Goal: Use online tool/utility: Utilize a website feature to perform a specific function

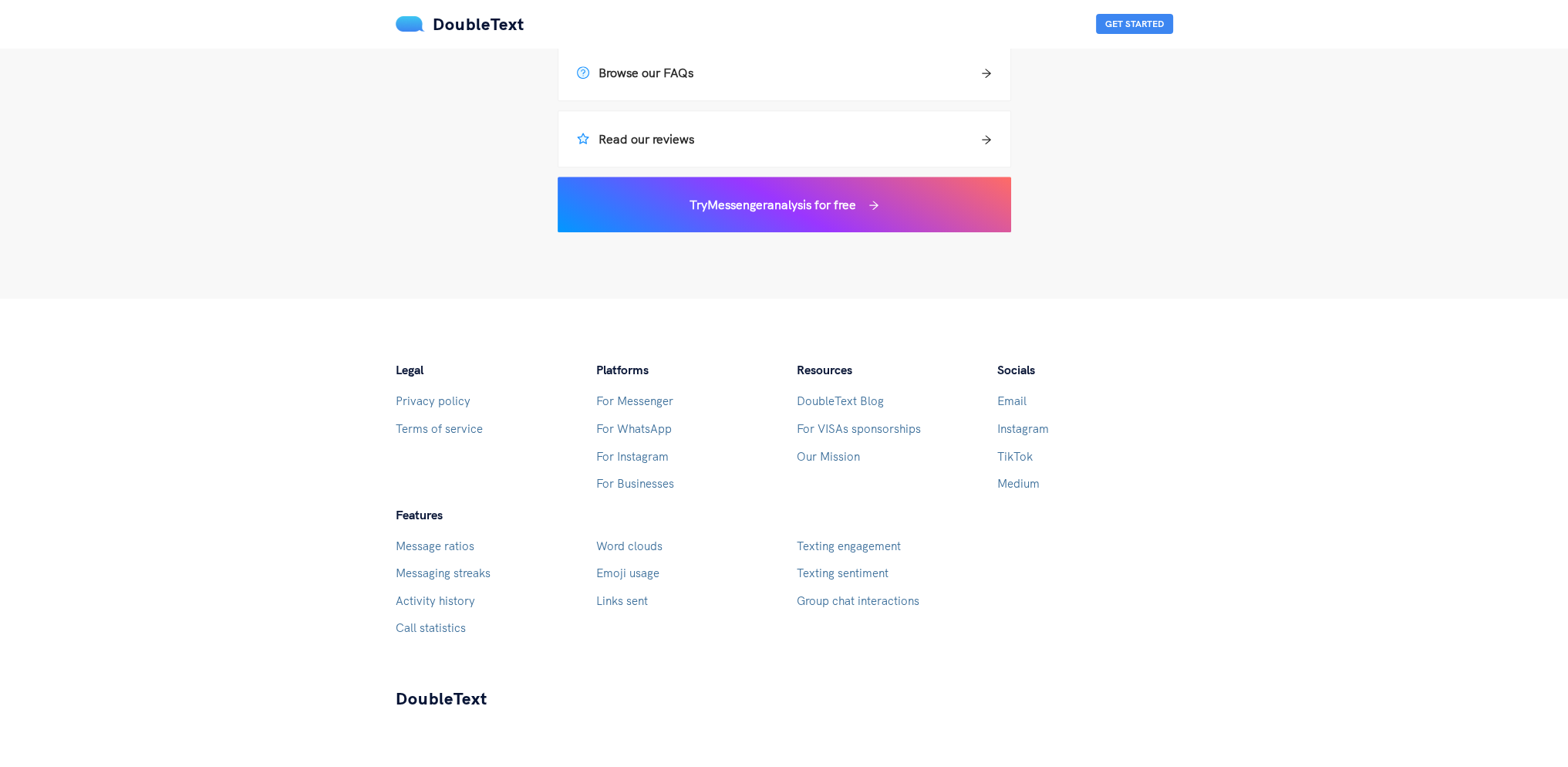
scroll to position [1378, 0]
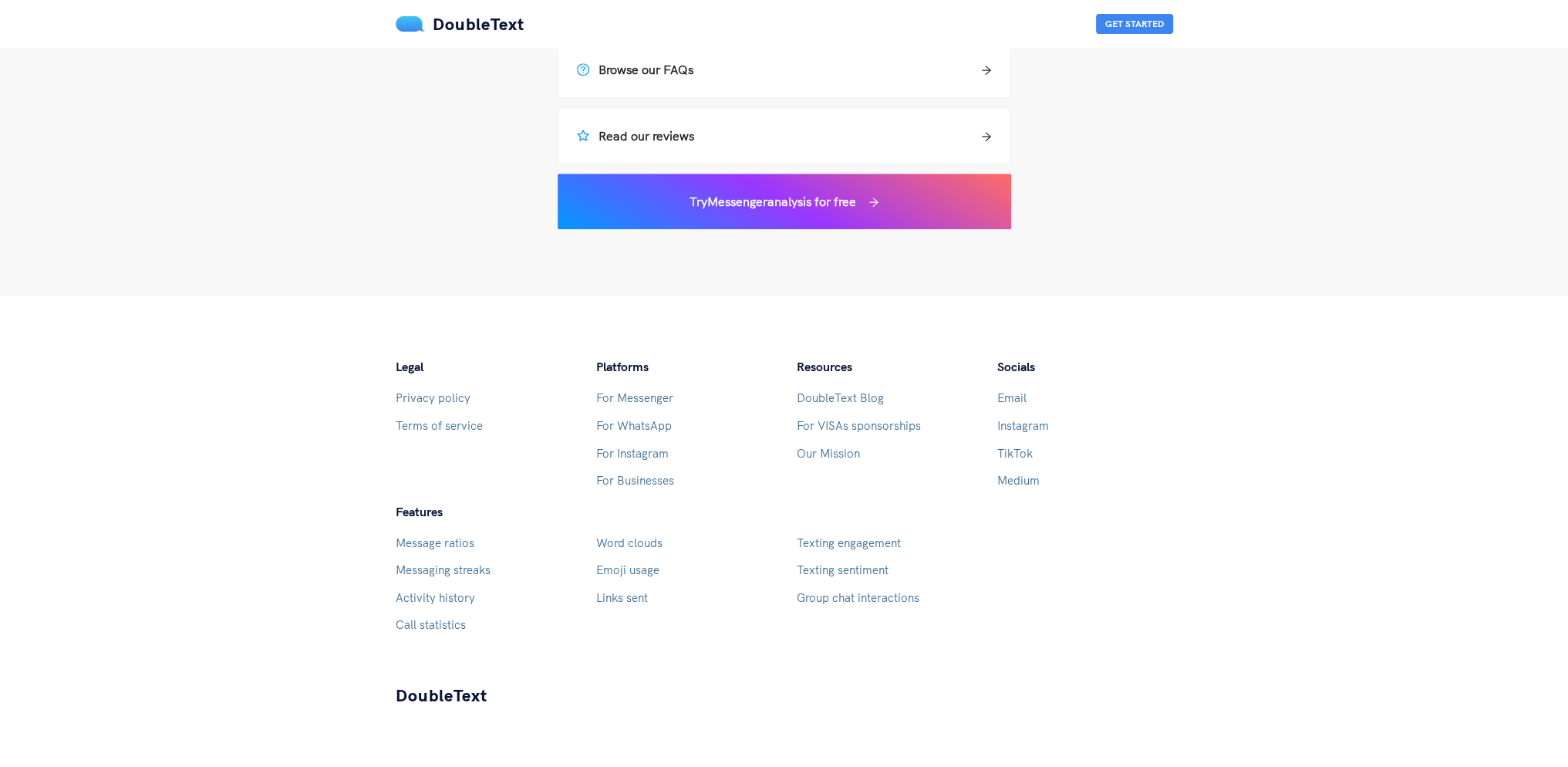
click at [443, 427] on link "Terms of service" at bounding box center [439, 426] width 87 height 14
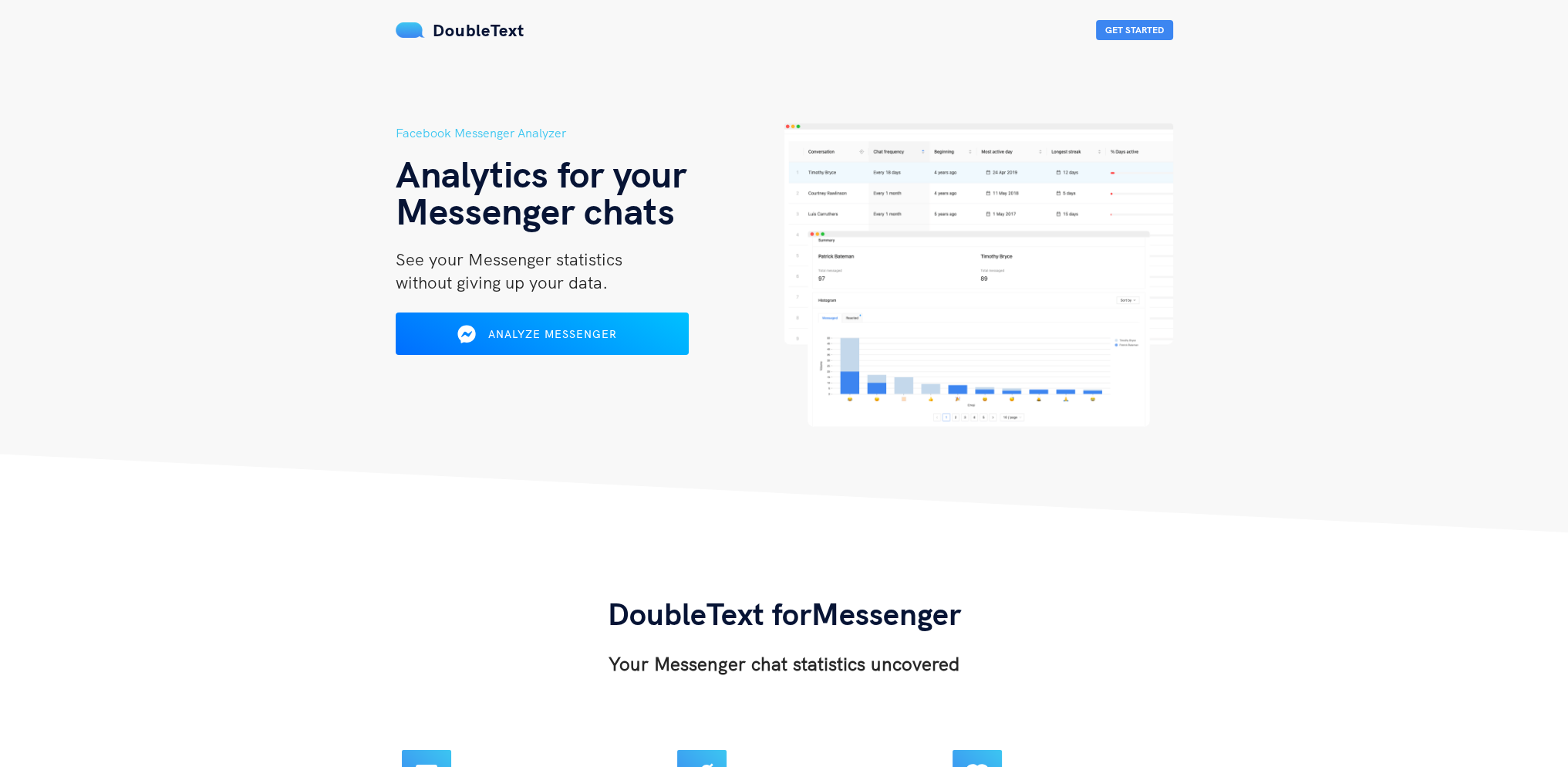
drag, startPoint x: 549, startPoint y: 378, endPoint x: 552, endPoint y: 188, distance: 190.0
click at [559, 349] on button "Analyze Messenger" at bounding box center [542, 334] width 299 height 43
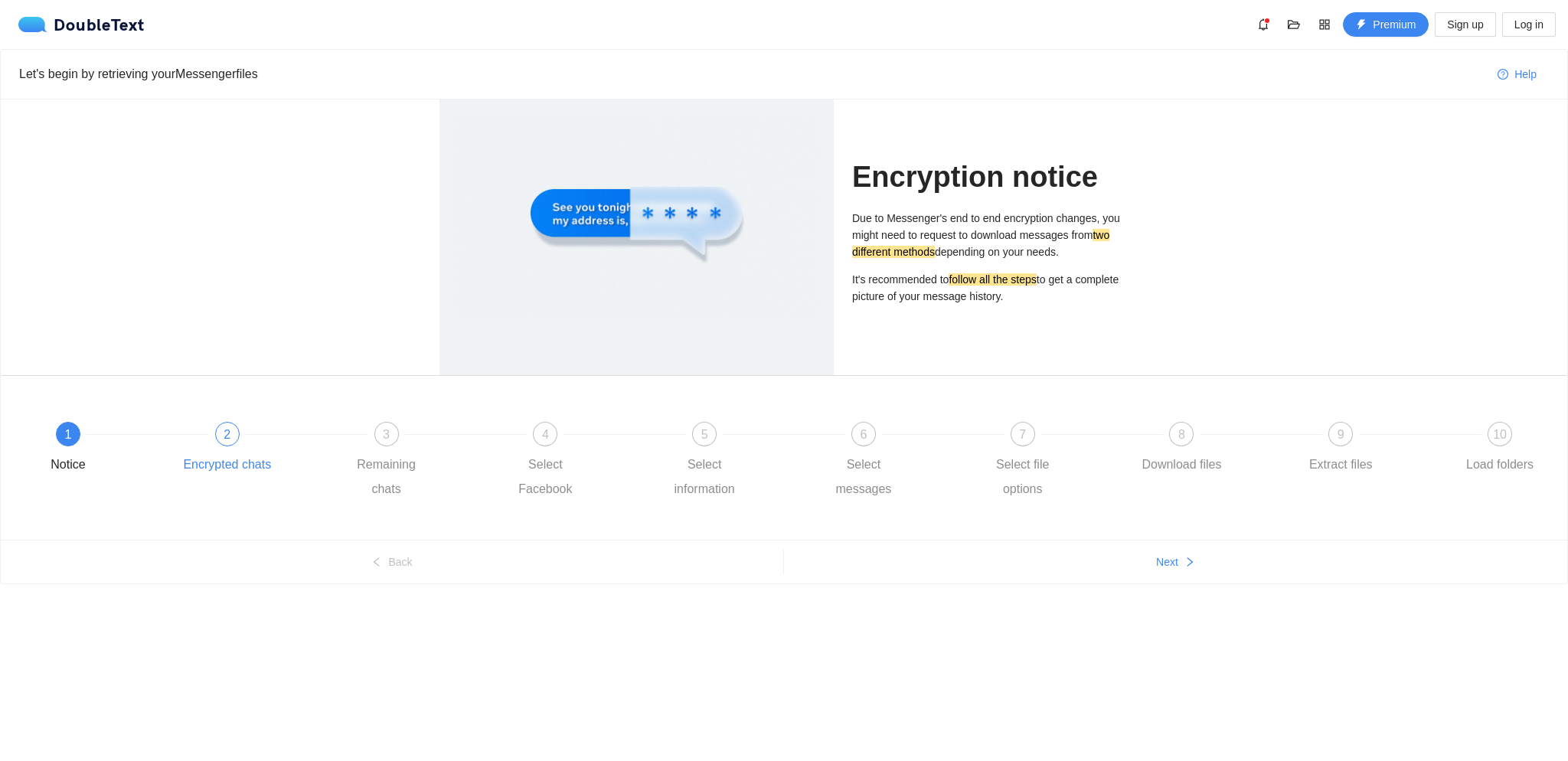
click at [230, 438] on div "2" at bounding box center [228, 435] width 25 height 25
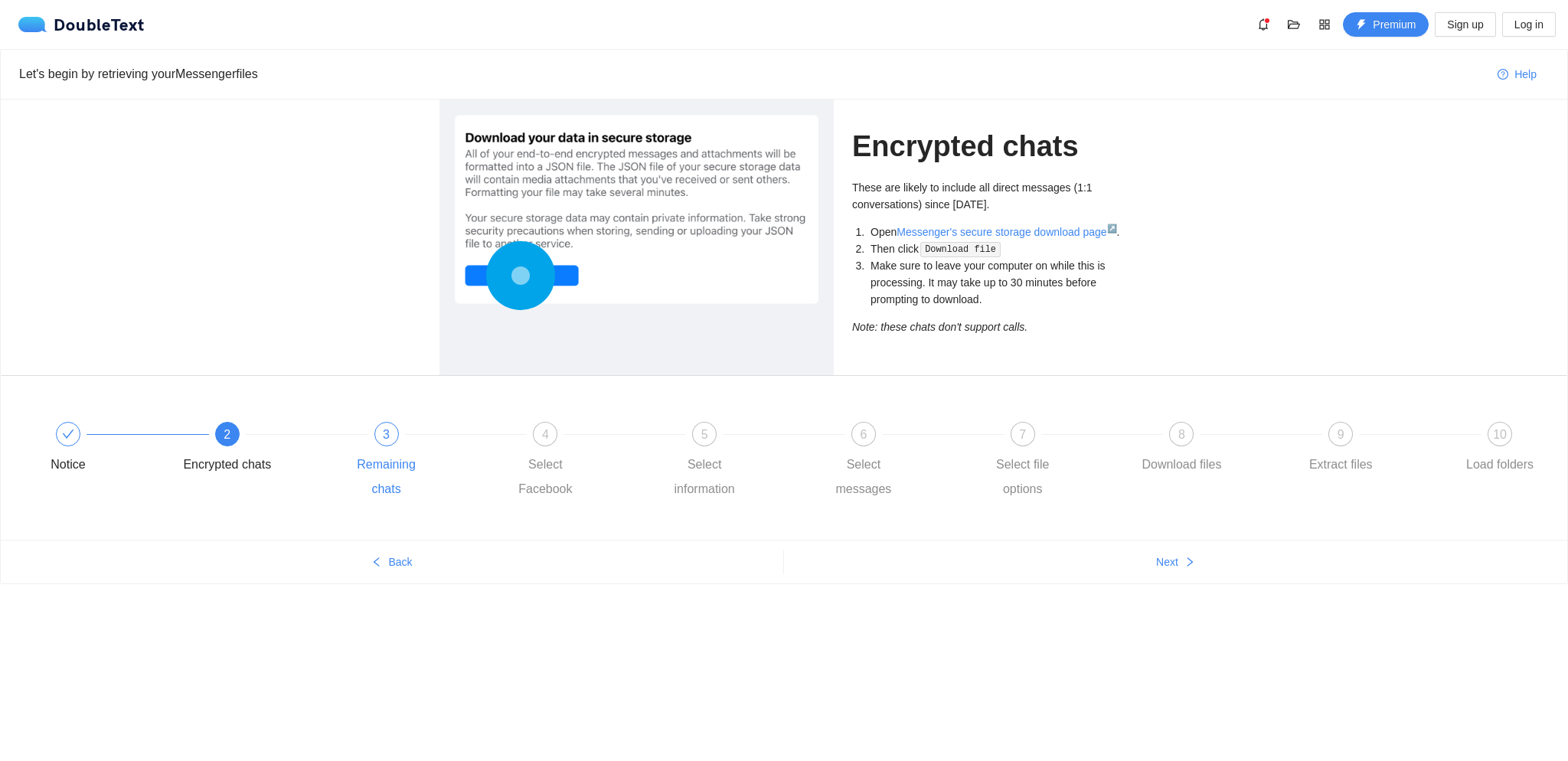
click at [386, 429] on span "3" at bounding box center [387, 434] width 7 height 13
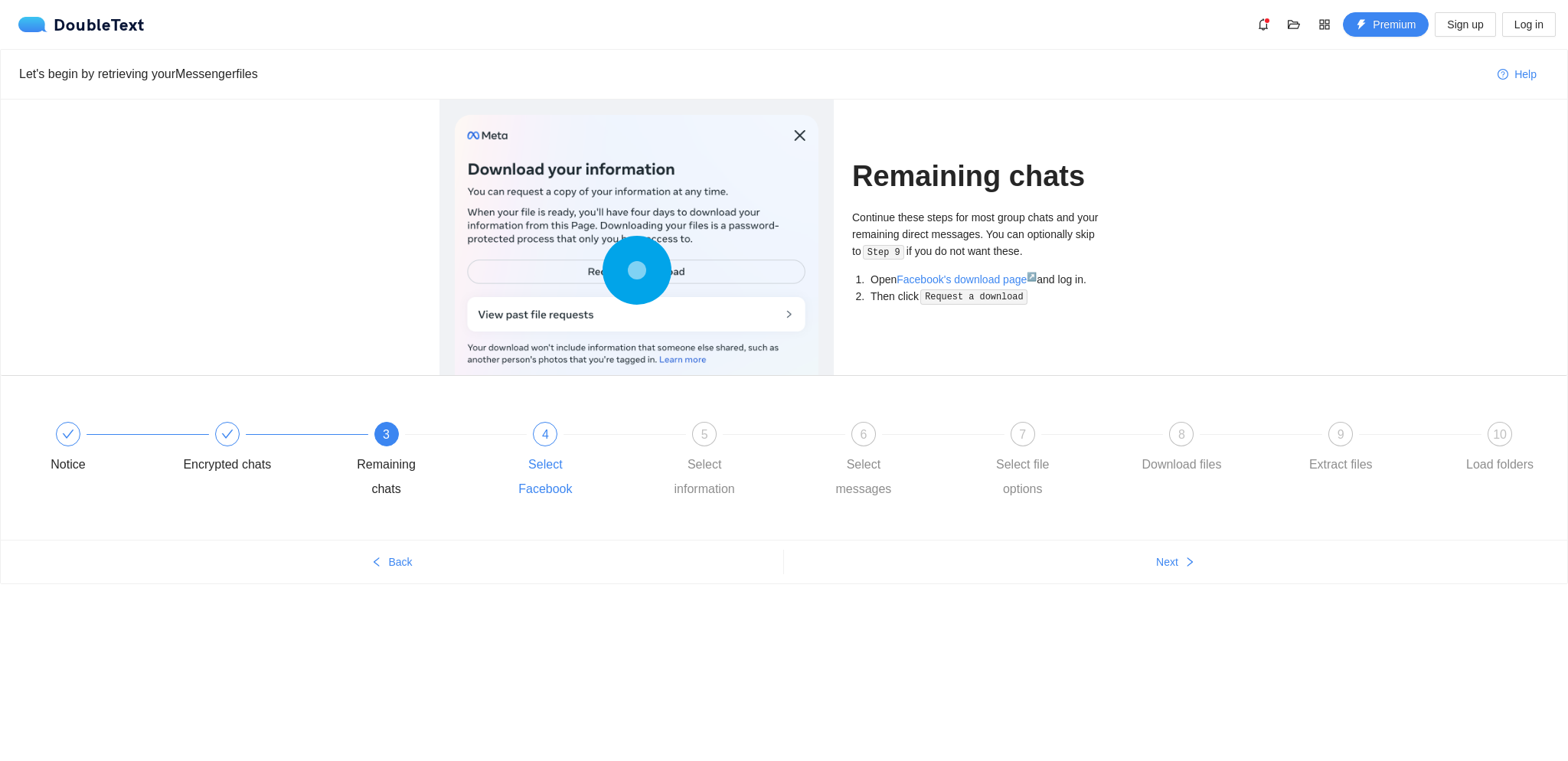
click at [539, 431] on div "4" at bounding box center [545, 435] width 25 height 25
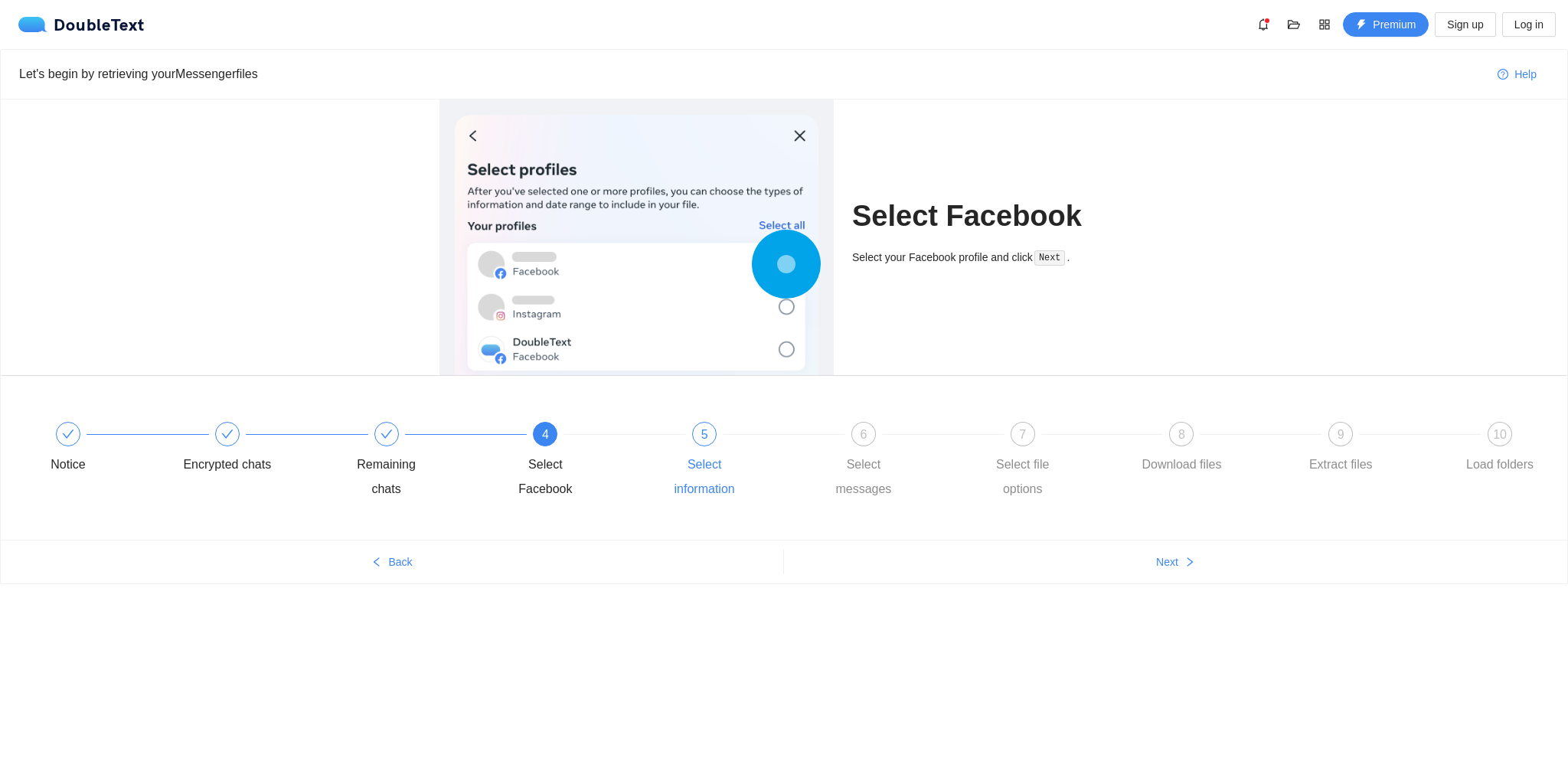
click at [704, 429] on span "5" at bounding box center [705, 434] width 7 height 13
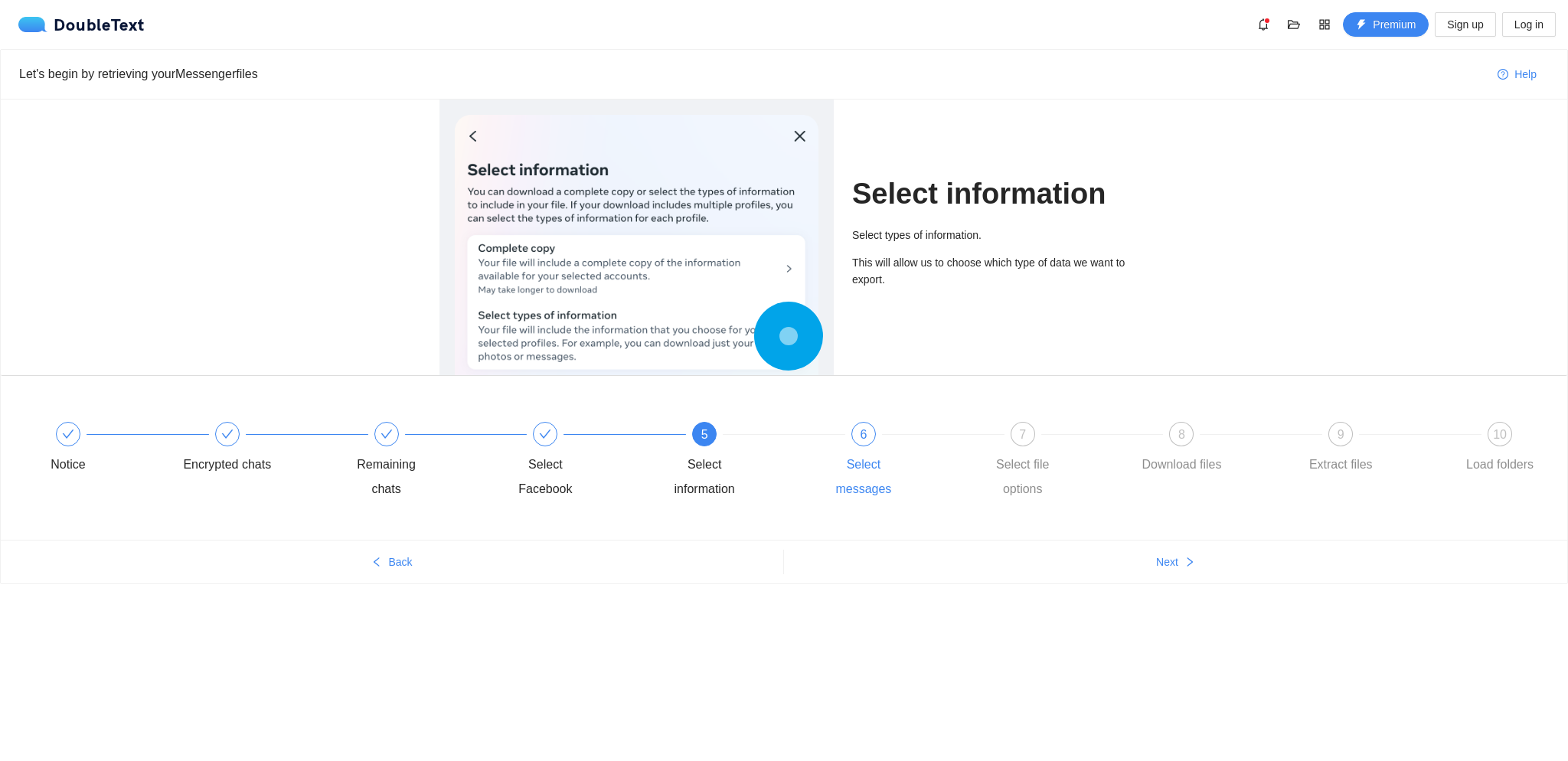
click at [860, 431] on span "6" at bounding box center [863, 434] width 7 height 13
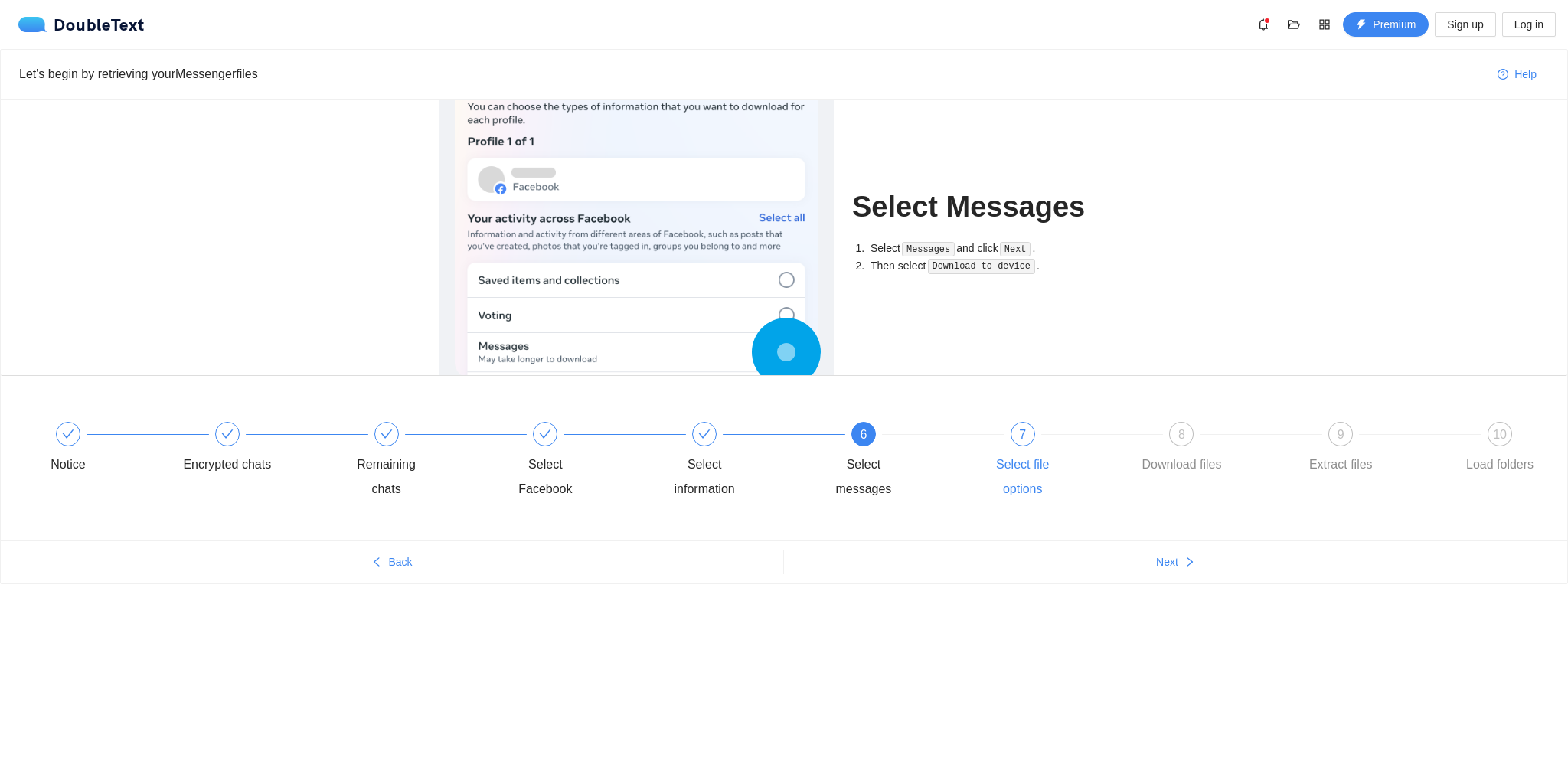
click at [1020, 440] on span "7" at bounding box center [1022, 434] width 7 height 13
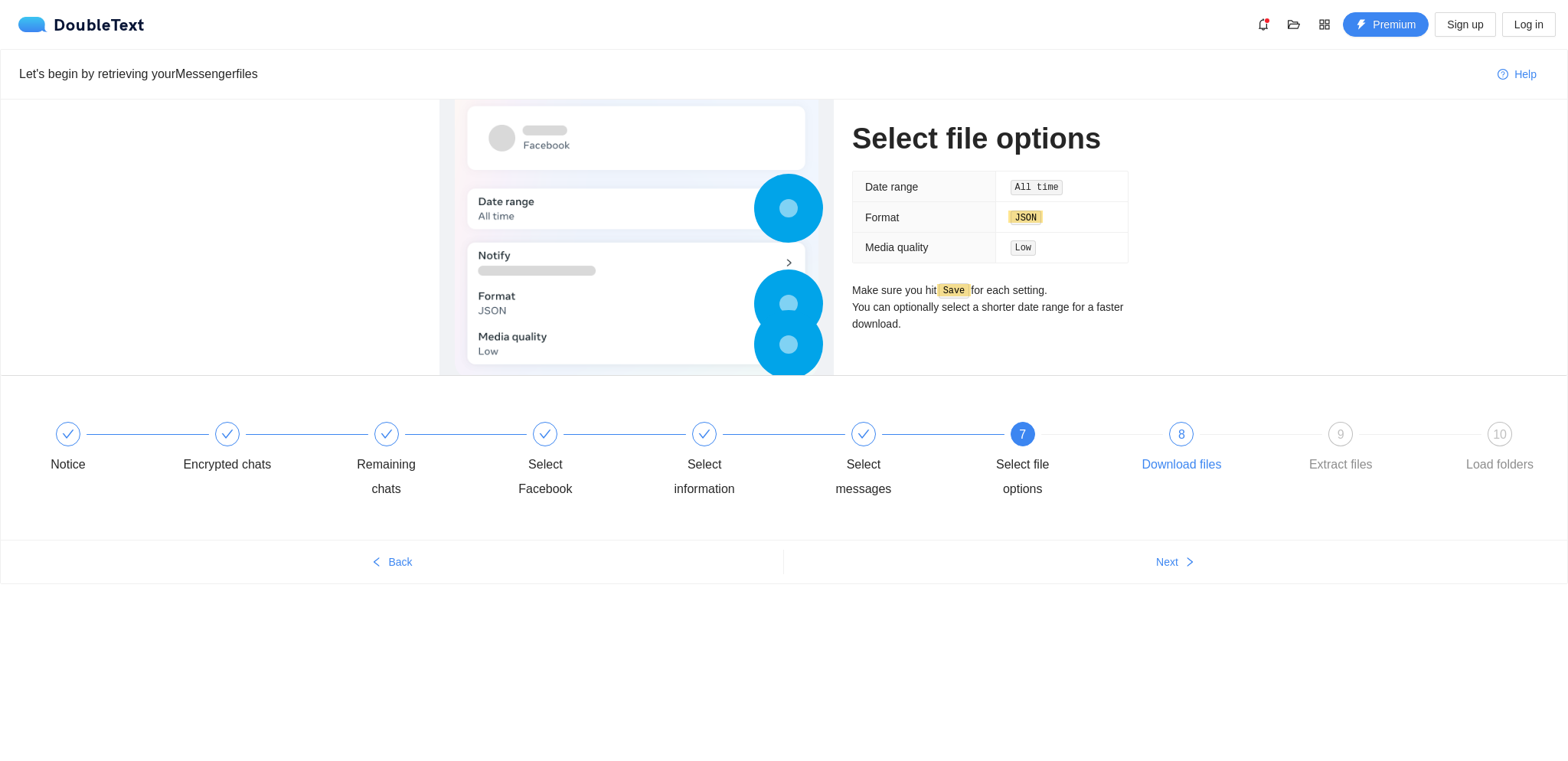
click at [1202, 445] on div "8 Download files" at bounding box center [1216, 450] width 159 height 55
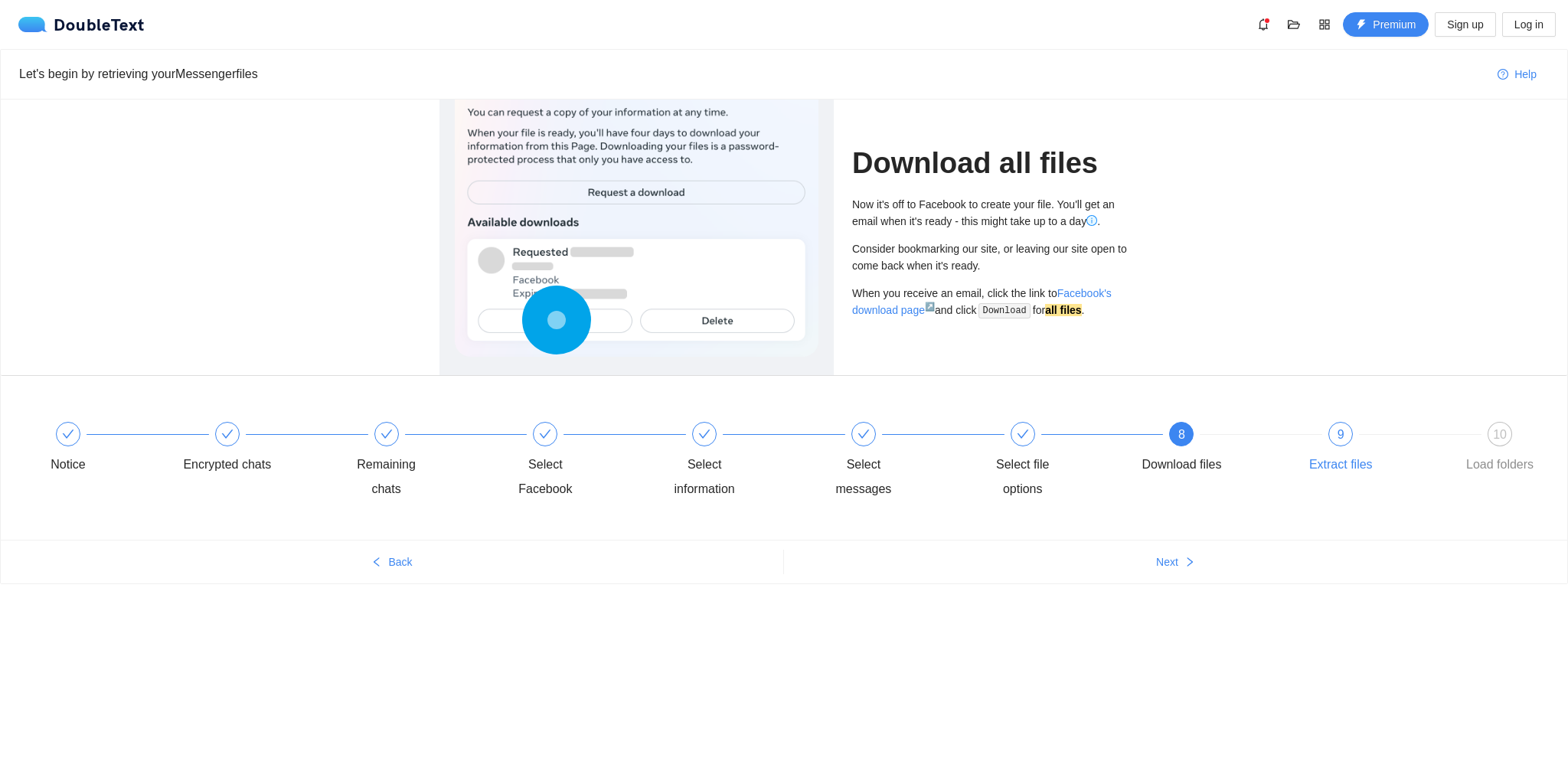
click at [1331, 445] on div "9 Extract files" at bounding box center [1375, 450] width 159 height 55
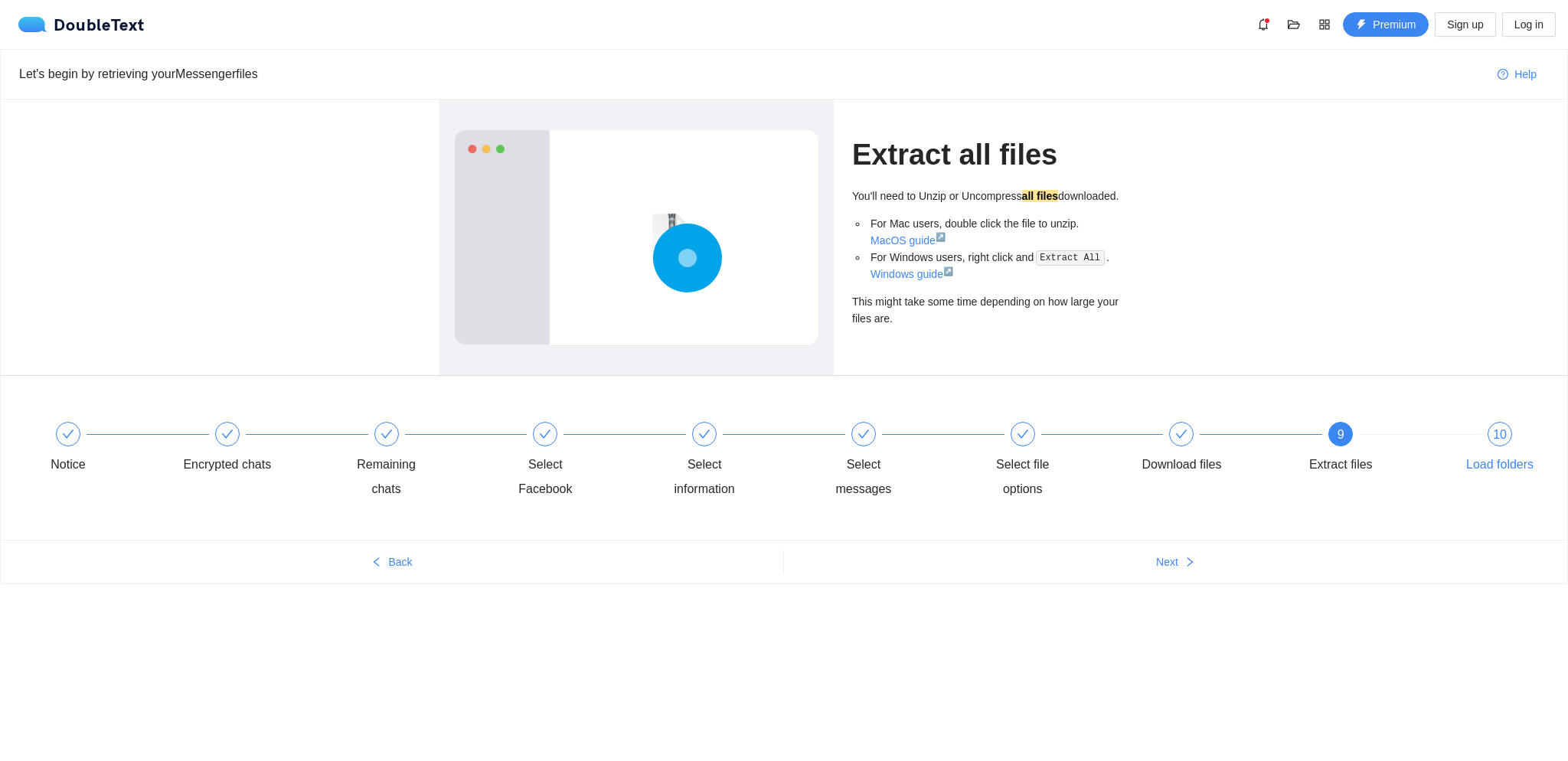
click at [1498, 431] on span "10" at bounding box center [1500, 434] width 14 height 13
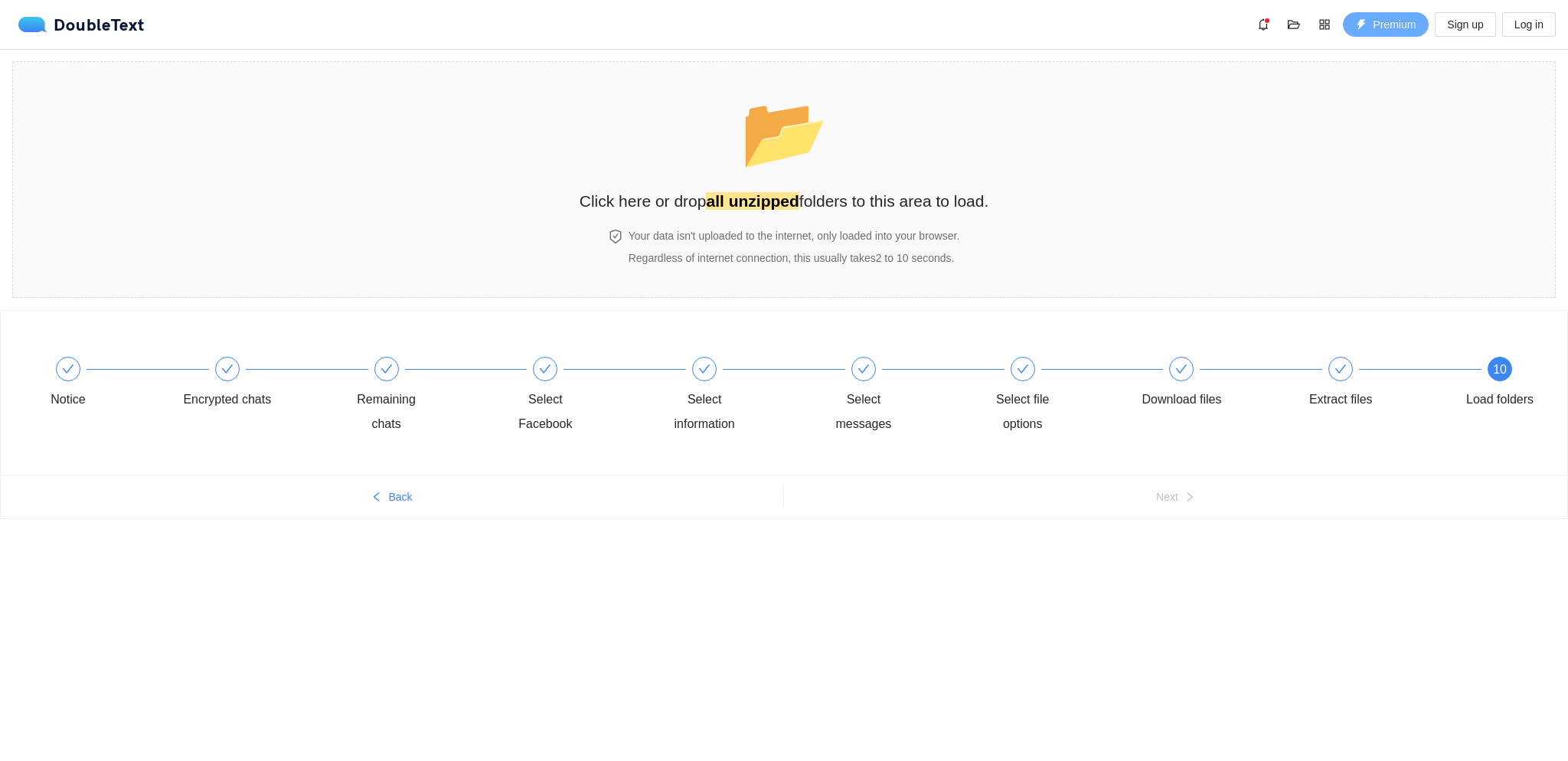
click at [1375, 16] on span "Premium" at bounding box center [1394, 24] width 43 height 17
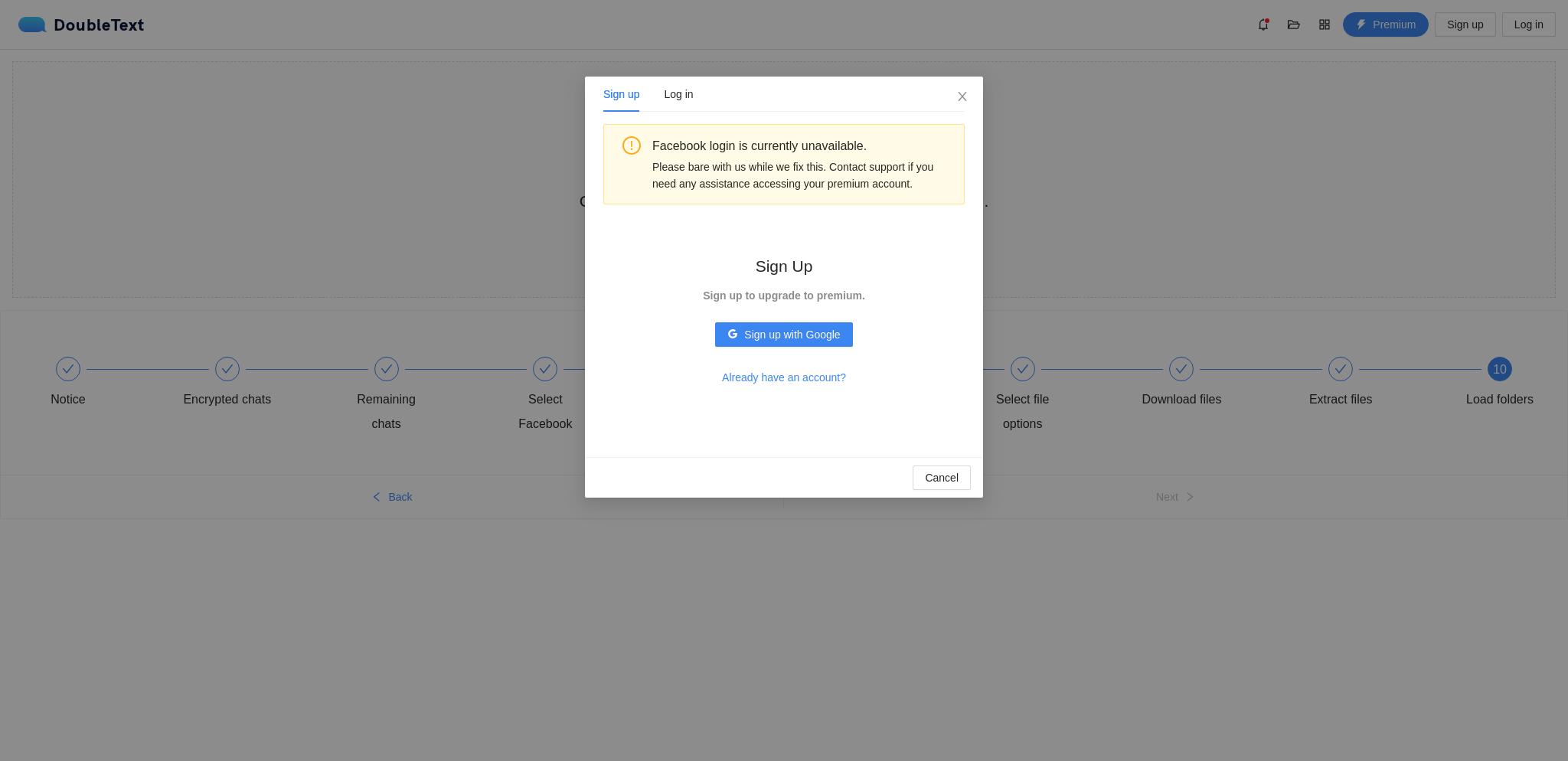
click at [653, 97] on div "Sign up Log in" at bounding box center [649, 94] width 91 height 36
click at [668, 99] on div "Log in" at bounding box center [678, 93] width 29 height 17
click at [625, 97] on div "Sign up" at bounding box center [621, 93] width 36 height 17
click at [960, 94] on icon "close" at bounding box center [961, 96] width 8 height 9
